Goal: Check status: Check status

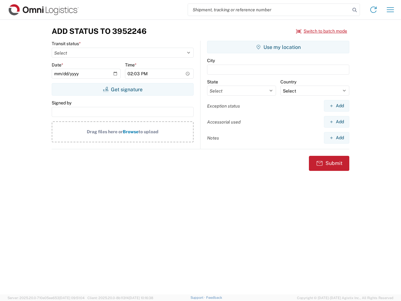
click at [269, 10] on input "search" at bounding box center [269, 10] width 162 height 12
click at [355, 10] on icon at bounding box center [354, 10] width 9 height 9
click at [373, 10] on icon at bounding box center [373, 10] width 10 height 10
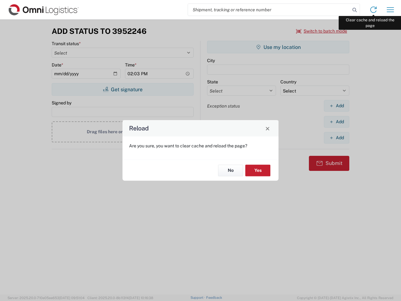
click at [390, 10] on div "Reload Are you sure, you want to clear cache and reload the page? No Yes" at bounding box center [200, 150] width 401 height 301
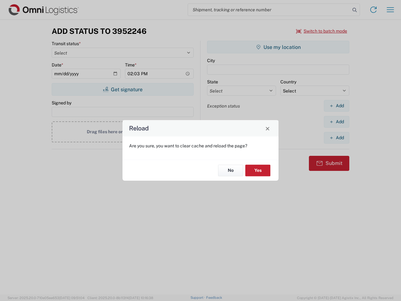
click at [322, 31] on div "Reload Are you sure, you want to clear cache and reload the page? No Yes" at bounding box center [200, 150] width 401 height 301
click at [123, 89] on div "Reload Are you sure, you want to clear cache and reload the page? No Yes" at bounding box center [200, 150] width 401 height 301
click at [278, 47] on div "Reload Are you sure, you want to clear cache and reload the page? No Yes" at bounding box center [200, 150] width 401 height 301
click at [336, 106] on div "Reload Are you sure, you want to clear cache and reload the page? No Yes" at bounding box center [200, 150] width 401 height 301
click at [336, 122] on div "Reload Are you sure, you want to clear cache and reload the page? No Yes" at bounding box center [200, 150] width 401 height 301
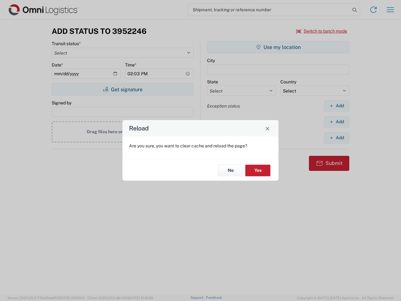
click at [336, 138] on div "Reload Are you sure, you want to clear cache and reload the page? No Yes" at bounding box center [200, 150] width 401 height 301
